Goal: Task Accomplishment & Management: Use online tool/utility

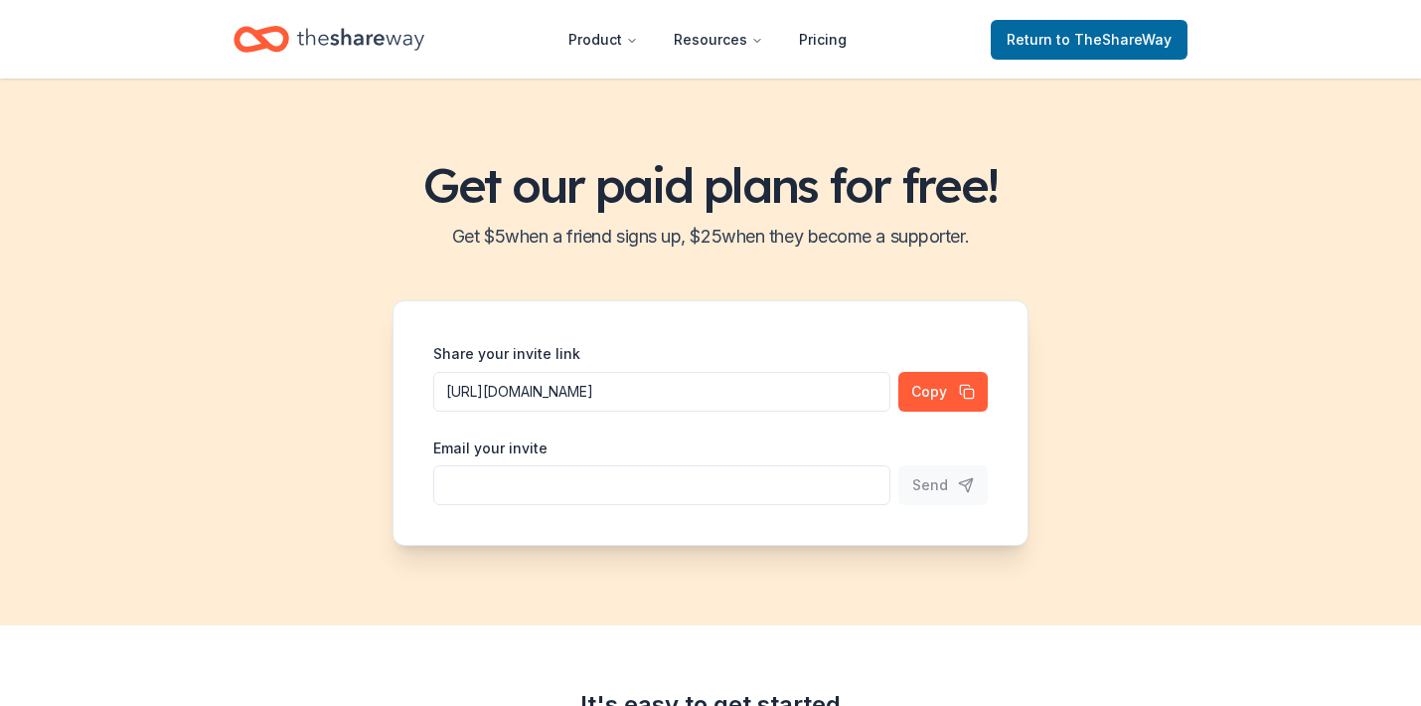
scroll to position [1, 0]
click at [1043, 40] on span "Return to TheShareWay" at bounding box center [1089, 40] width 165 height 24
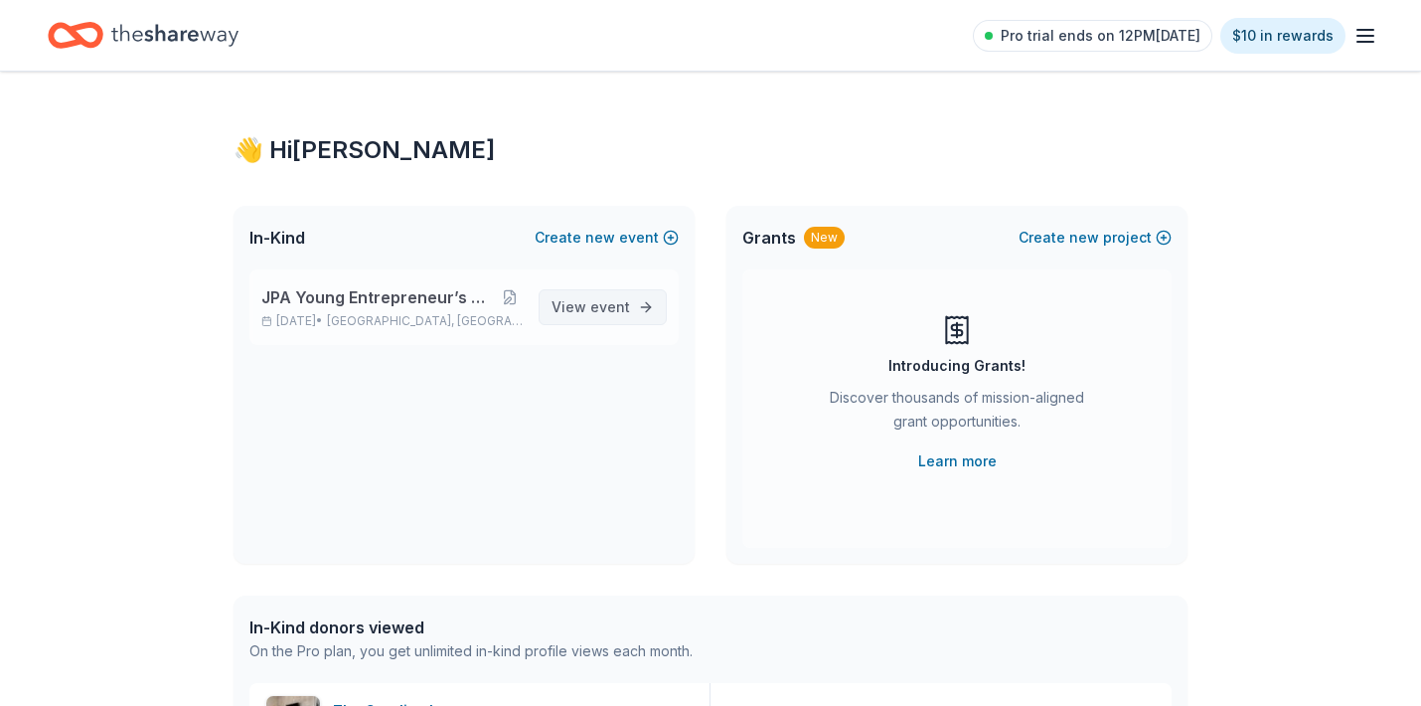
click at [633, 302] on link "View event" at bounding box center [603, 307] width 128 height 36
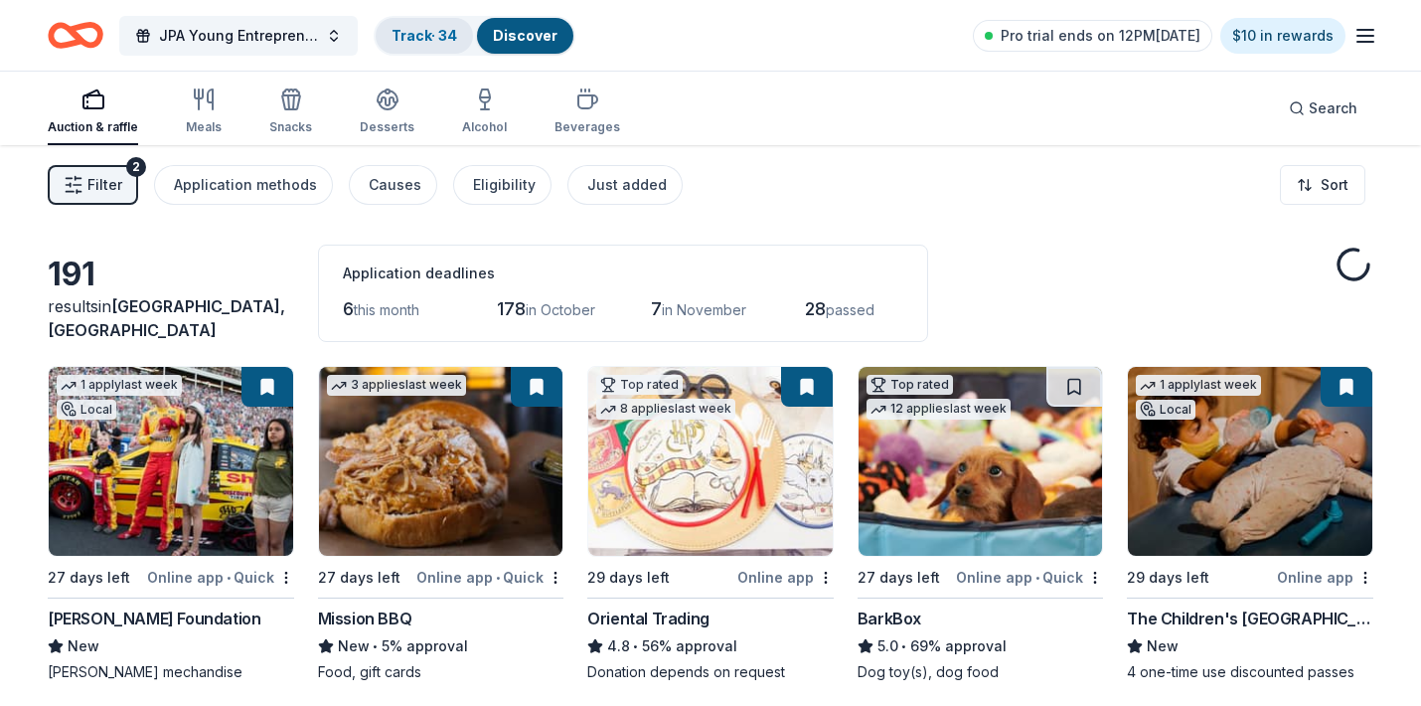
click at [431, 41] on link "Track · 34" at bounding box center [425, 35] width 66 height 17
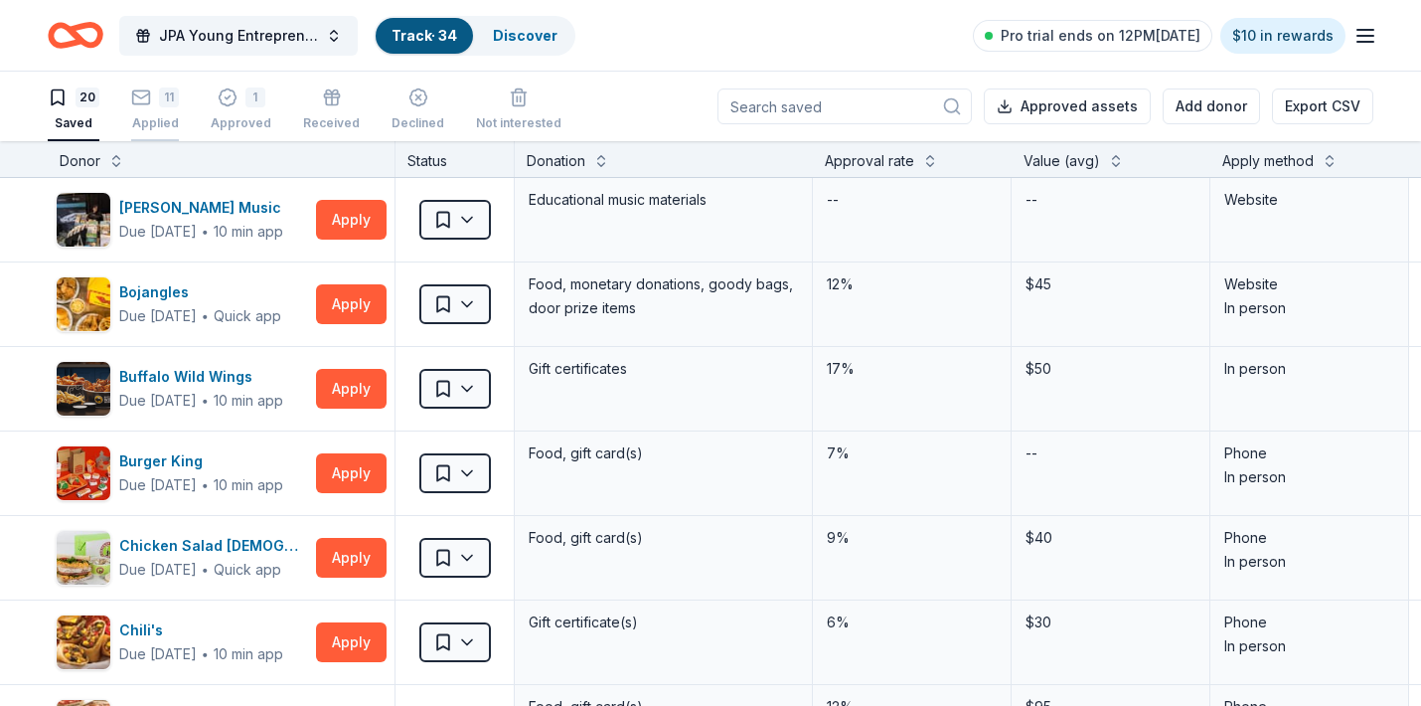
click at [138, 94] on icon "button" at bounding box center [141, 97] width 20 height 20
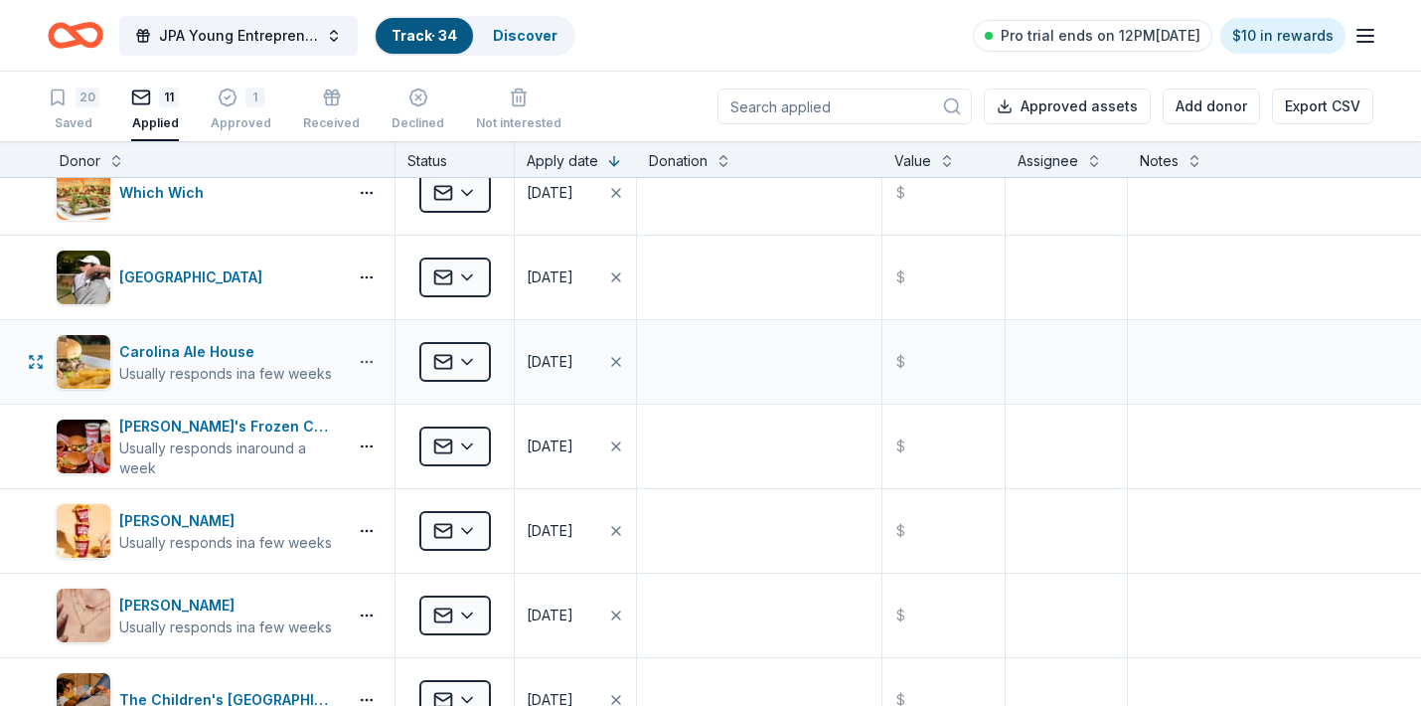
scroll to position [297, 0]
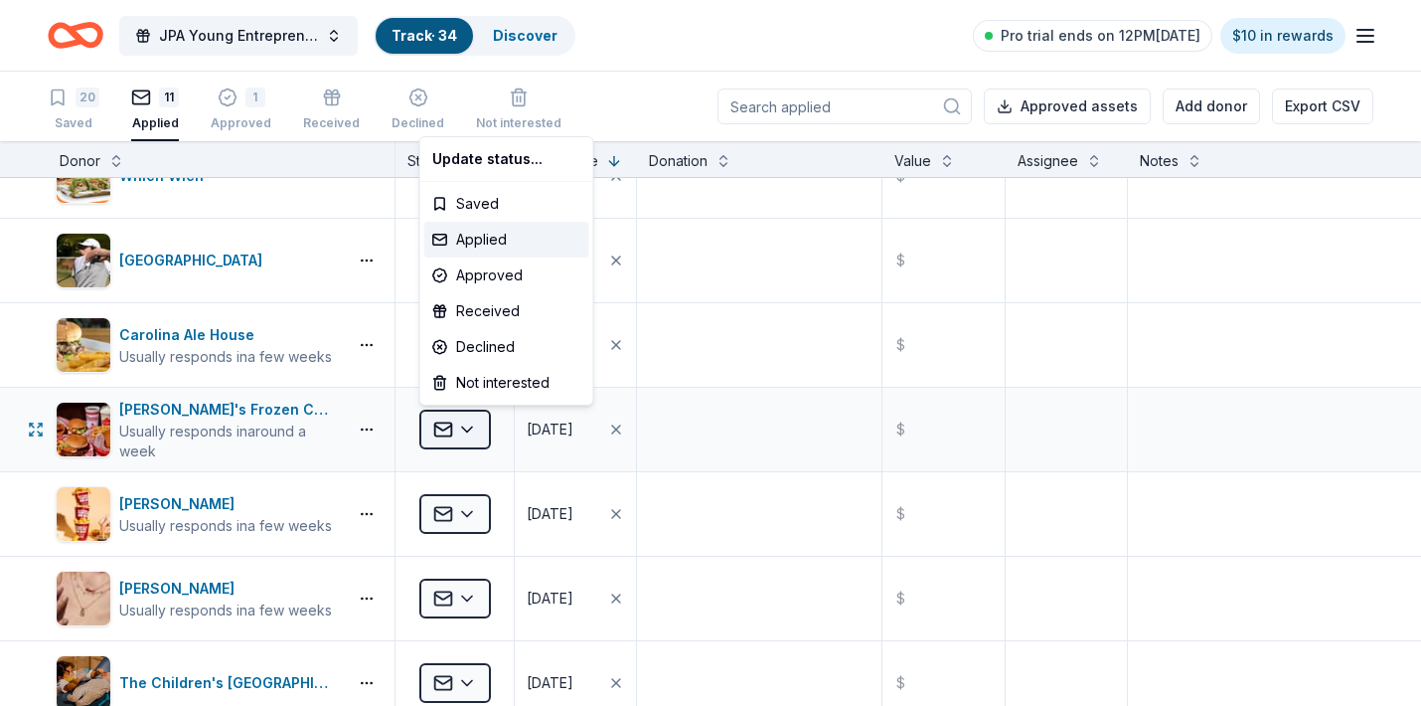
click at [473, 420] on html "JPA Young Entrepreneur’s Christmas Market Track · 34 Discover Pro trial ends on…" at bounding box center [710, 353] width 1421 height 706
click at [463, 427] on html "JPA Young Entrepreneur’s Christmas Market Track · 34 Discover Pro trial ends on…" at bounding box center [710, 353] width 1421 height 706
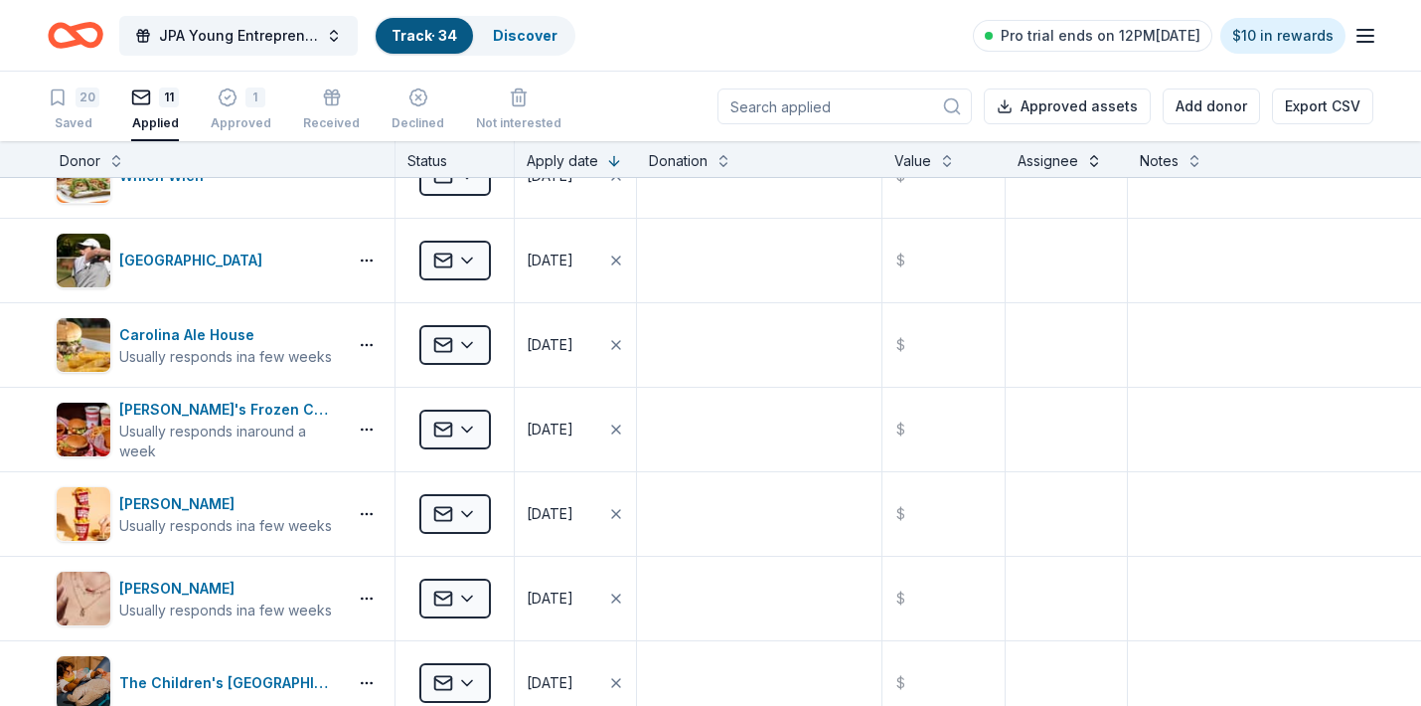
click at [1095, 154] on button at bounding box center [1094, 159] width 16 height 20
click at [1336, 100] on button "Export CSV" at bounding box center [1322, 106] width 101 height 36
